Goal: Navigation & Orientation: Find specific page/section

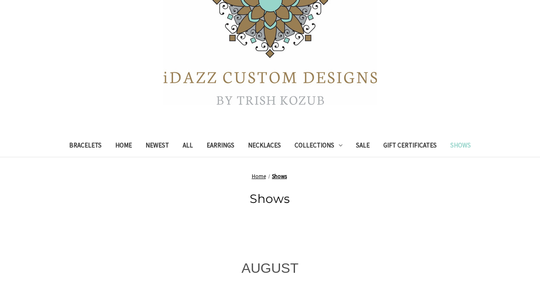
scroll to position [179, 0]
click at [275, 143] on link "Necklaces" at bounding box center [264, 145] width 47 height 21
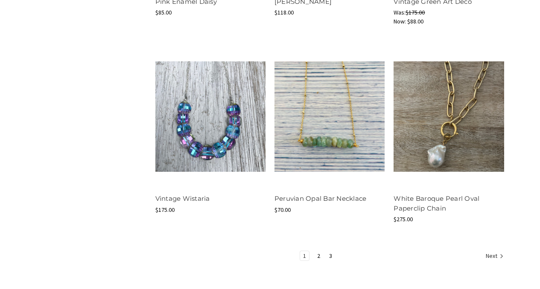
scroll to position [999, 0]
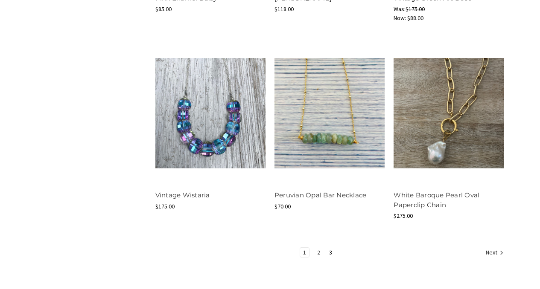
click at [319, 252] on link "2" at bounding box center [318, 252] width 9 height 9
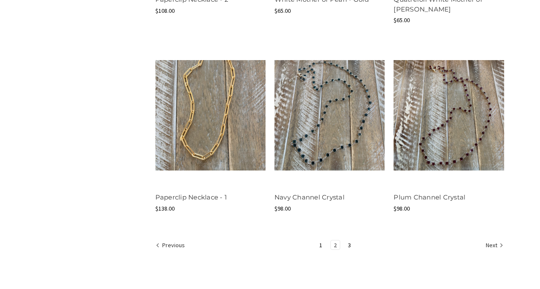
scroll to position [1007, 0]
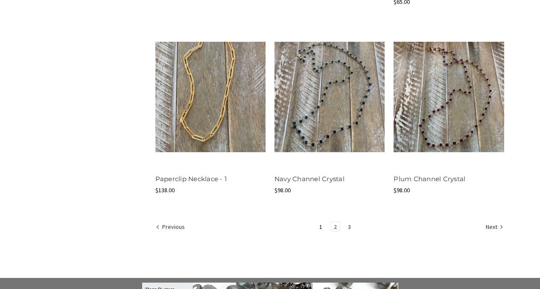
click at [349, 224] on link "3" at bounding box center [349, 226] width 9 height 9
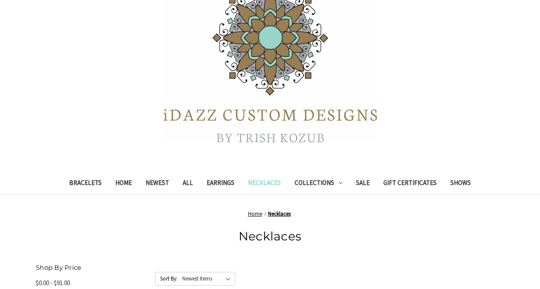
scroll to position [141, 0]
click at [222, 180] on link "Earrings" at bounding box center [220, 183] width 41 height 21
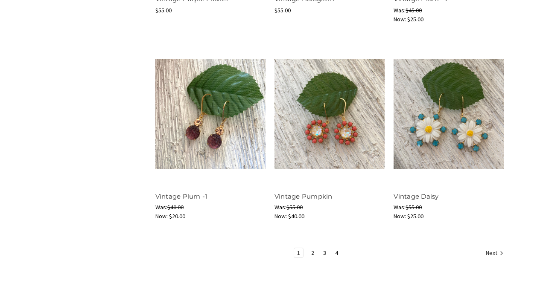
scroll to position [950, 0]
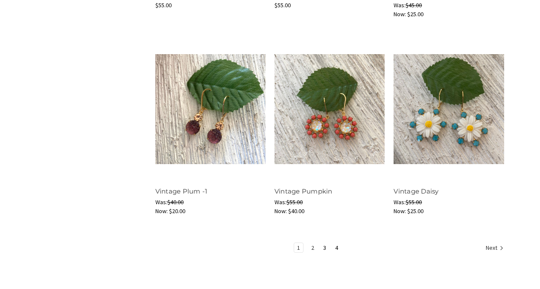
click at [312, 245] on link "2" at bounding box center [312, 247] width 9 height 9
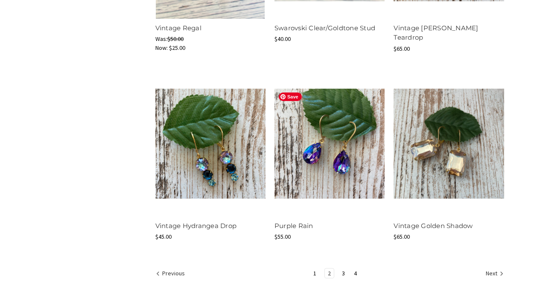
scroll to position [924, 0]
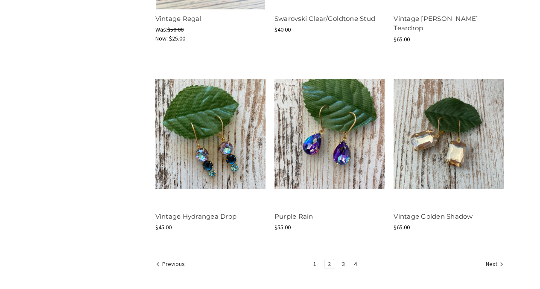
click at [344, 263] on link "3" at bounding box center [343, 264] width 9 height 9
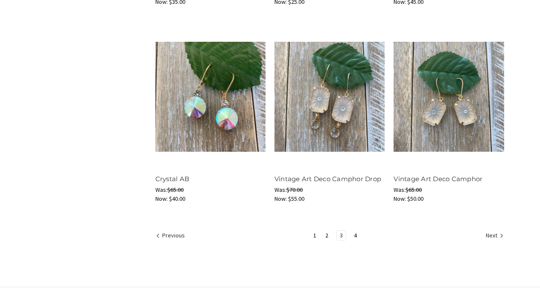
scroll to position [956, 0]
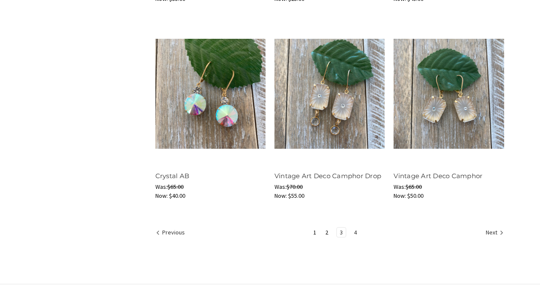
click at [354, 233] on link "4" at bounding box center [355, 232] width 9 height 9
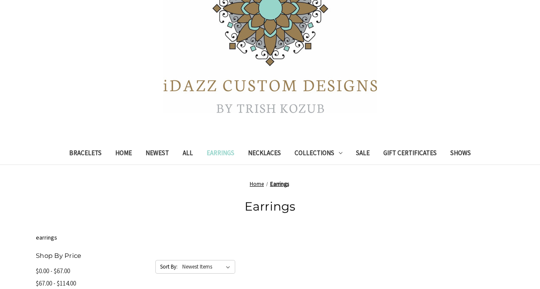
scroll to position [97, 0]
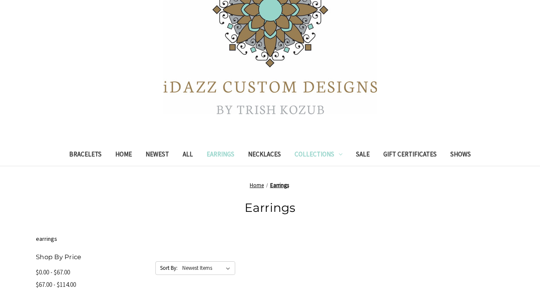
click at [310, 153] on link "Collections" at bounding box center [318, 155] width 61 height 21
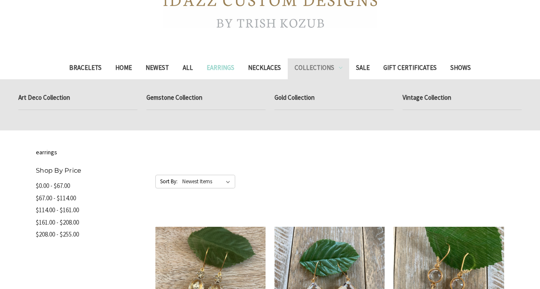
scroll to position [155, 0]
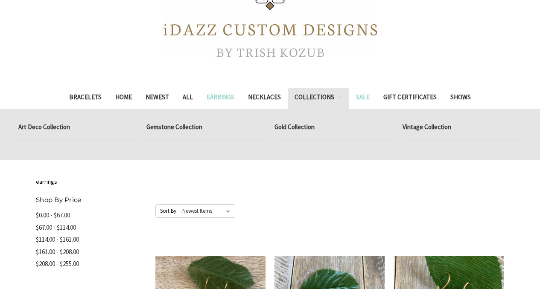
click at [364, 97] on link "Sale" at bounding box center [362, 98] width 27 height 21
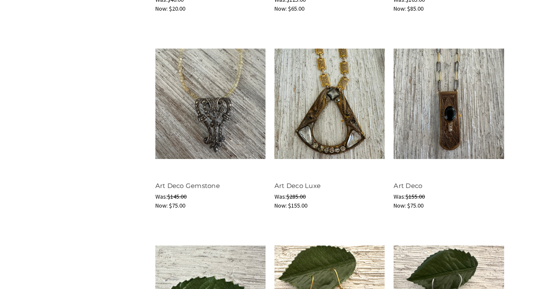
scroll to position [481, 0]
